Goal: Navigation & Orientation: Find specific page/section

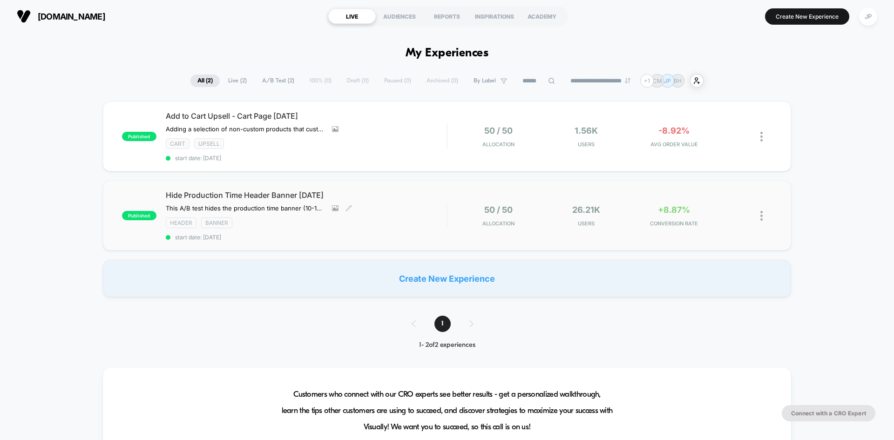
click at [416, 204] on div "Hide Production Time Header Banner [DATE] This A/B test hides the production ti…" at bounding box center [306, 215] width 281 height 50
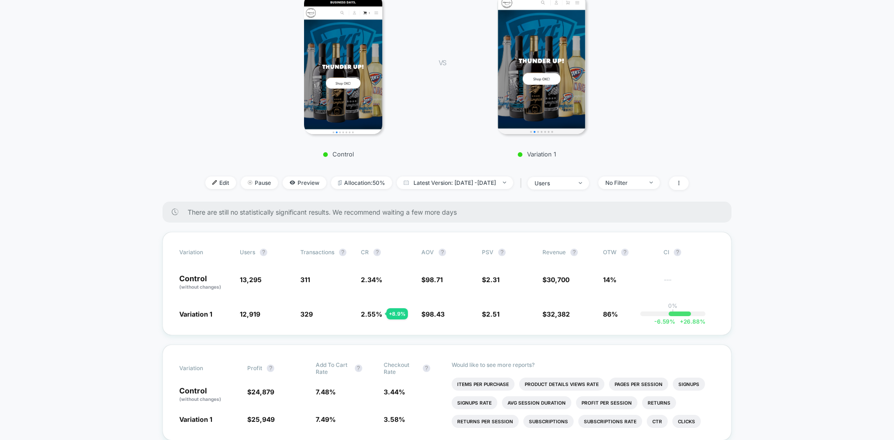
scroll to position [186, 0]
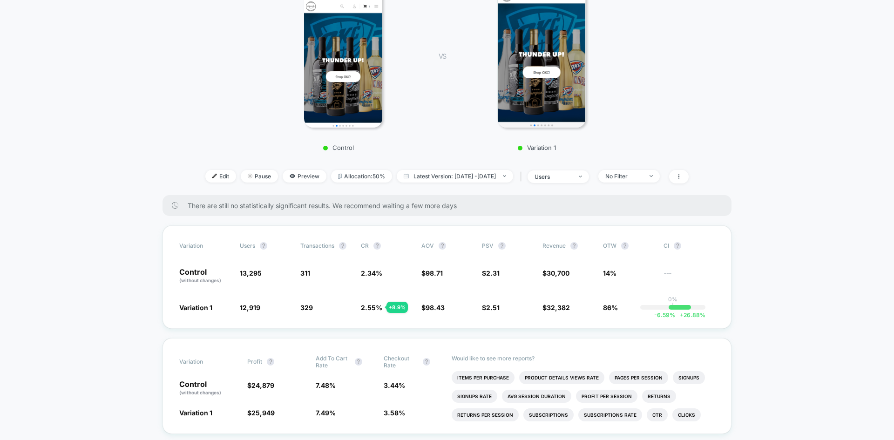
drag, startPoint x: 149, startPoint y: 131, endPoint x: 129, endPoint y: 121, distance: 22.9
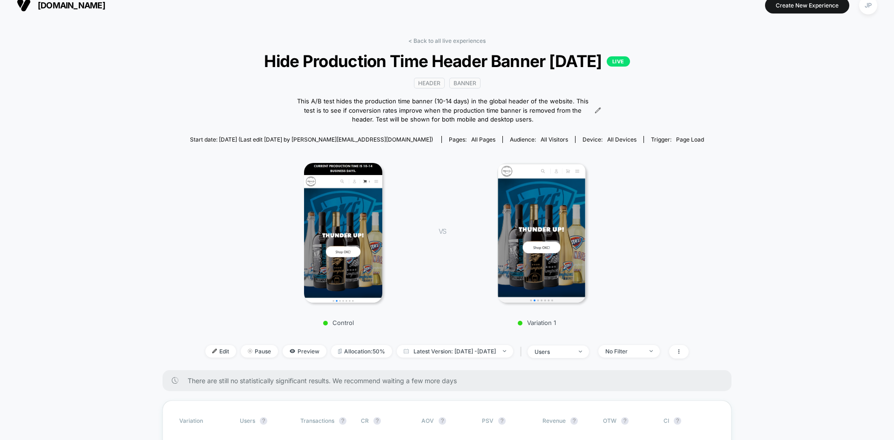
scroll to position [0, 0]
